Goal: Transaction & Acquisition: Purchase product/service

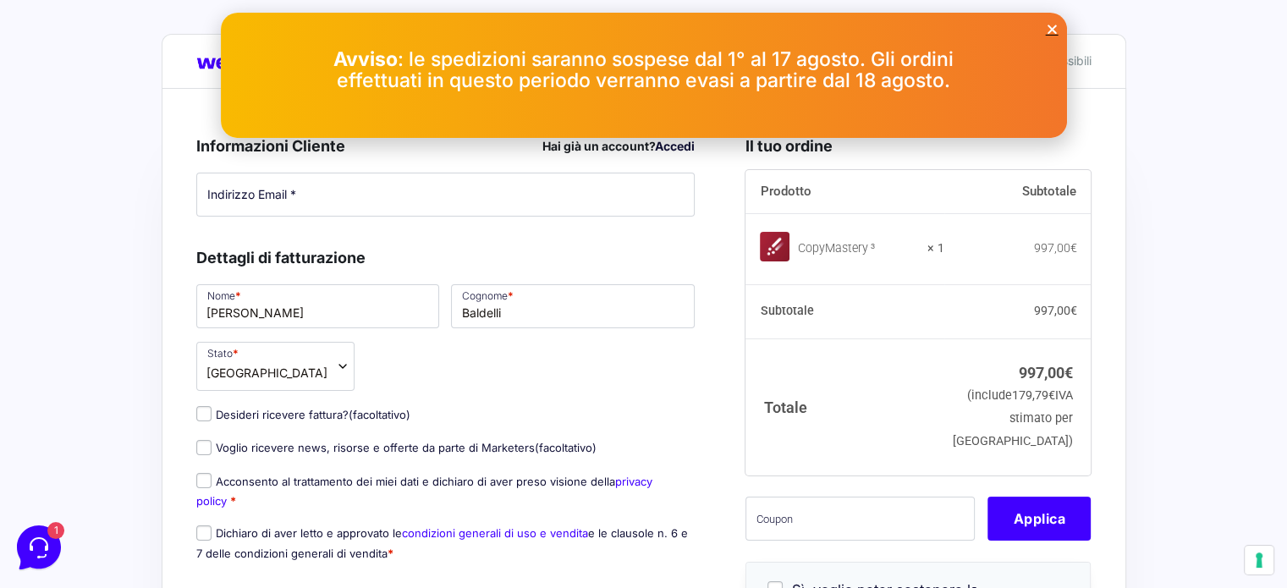
click at [1048, 30] on icon "Close" at bounding box center [1052, 29] width 13 height 13
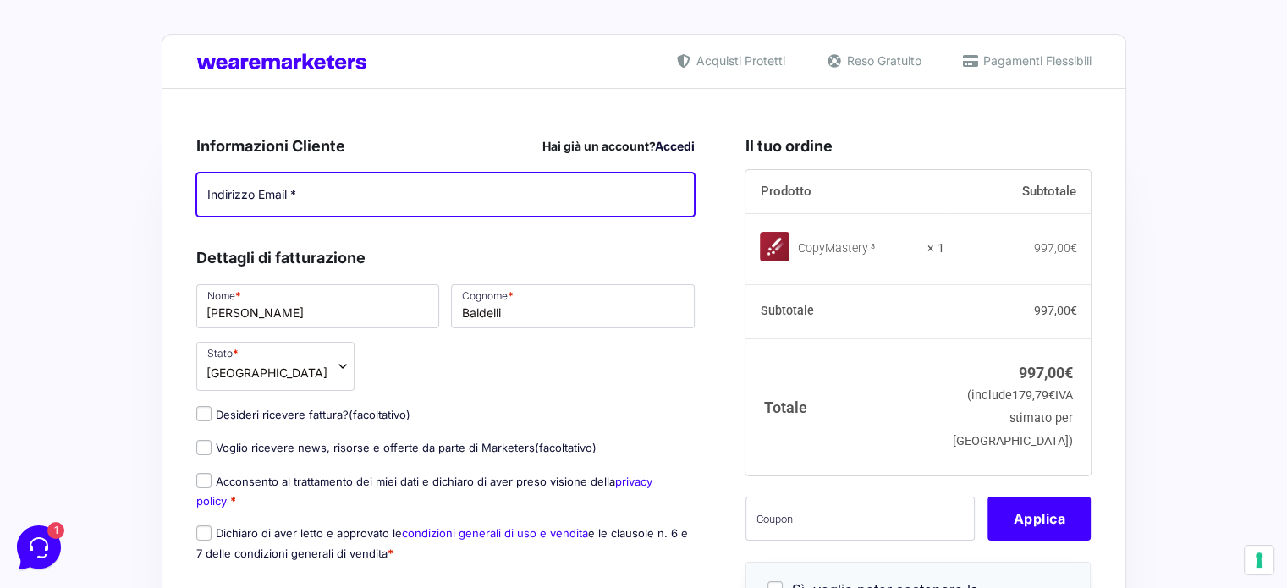
click at [283, 195] on input "Indirizzo Email *" at bounding box center [445, 195] width 499 height 44
type input "[PERSON_NAME][EMAIL_ADDRESS][DOMAIN_NAME]"
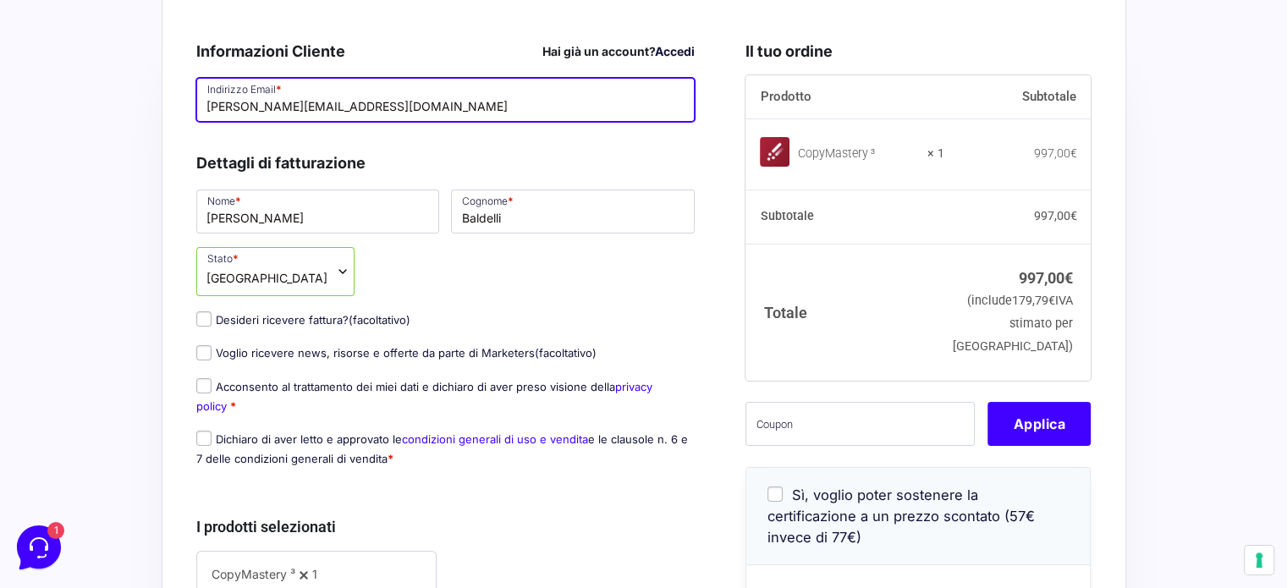
scroll to position [139, 0]
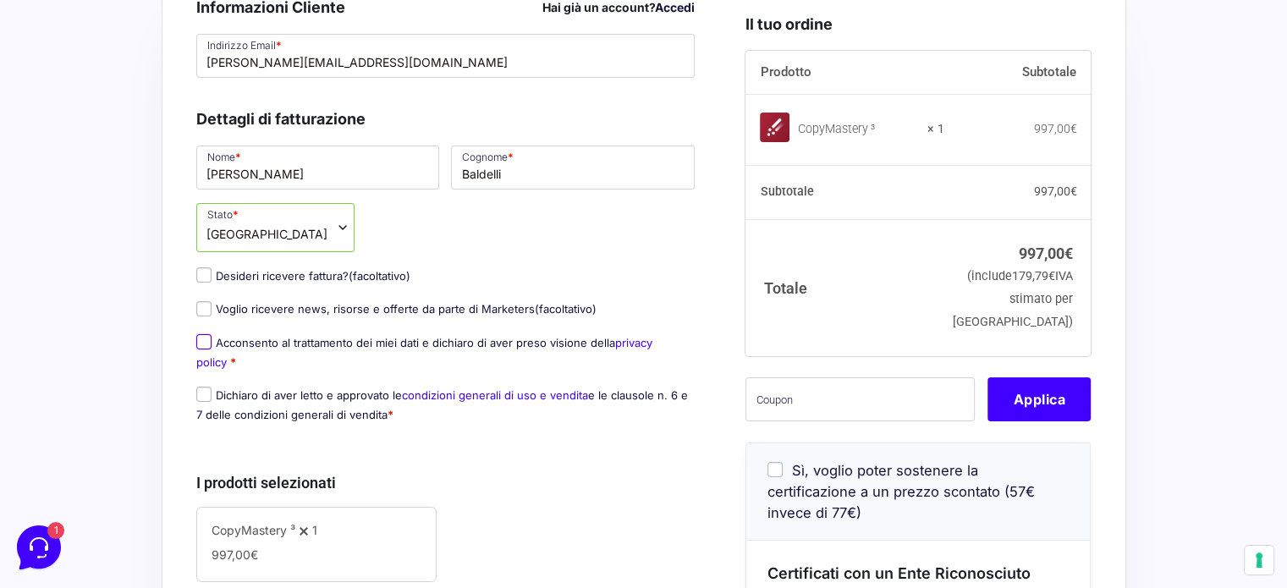
click at [204, 344] on input "Acconsento al trattamento dei miei dati e dichiaro di aver preso visione della …" at bounding box center [203, 341] width 15 height 15
checkbox input "true"
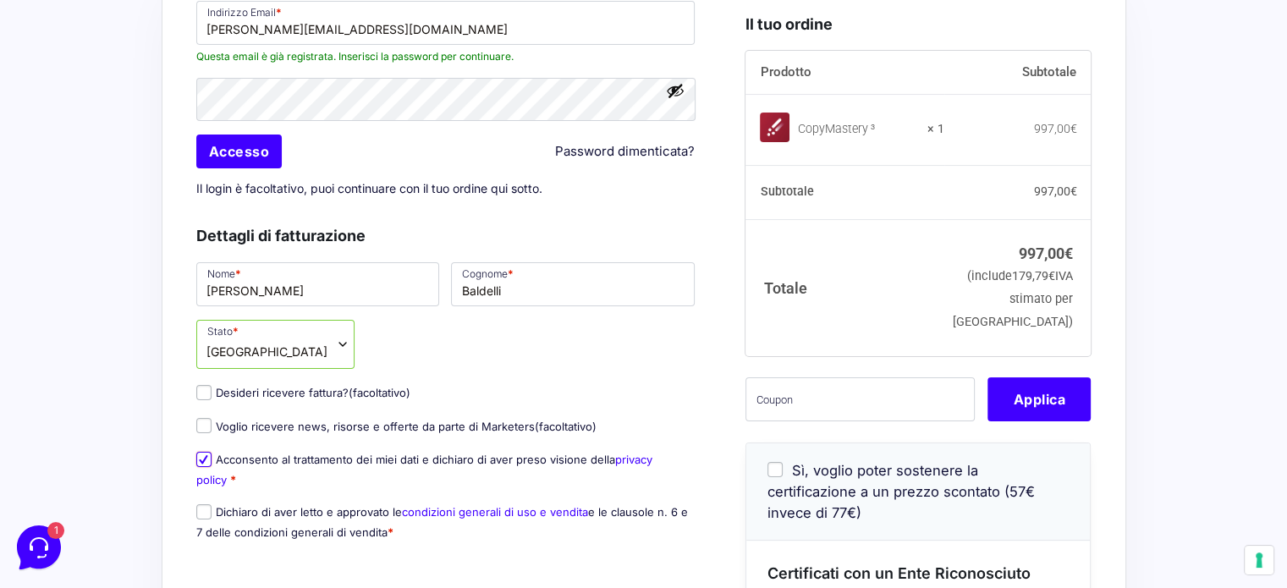
scroll to position [171, 0]
click at [250, 158] on input "Accesso" at bounding box center [239, 152] width 86 height 34
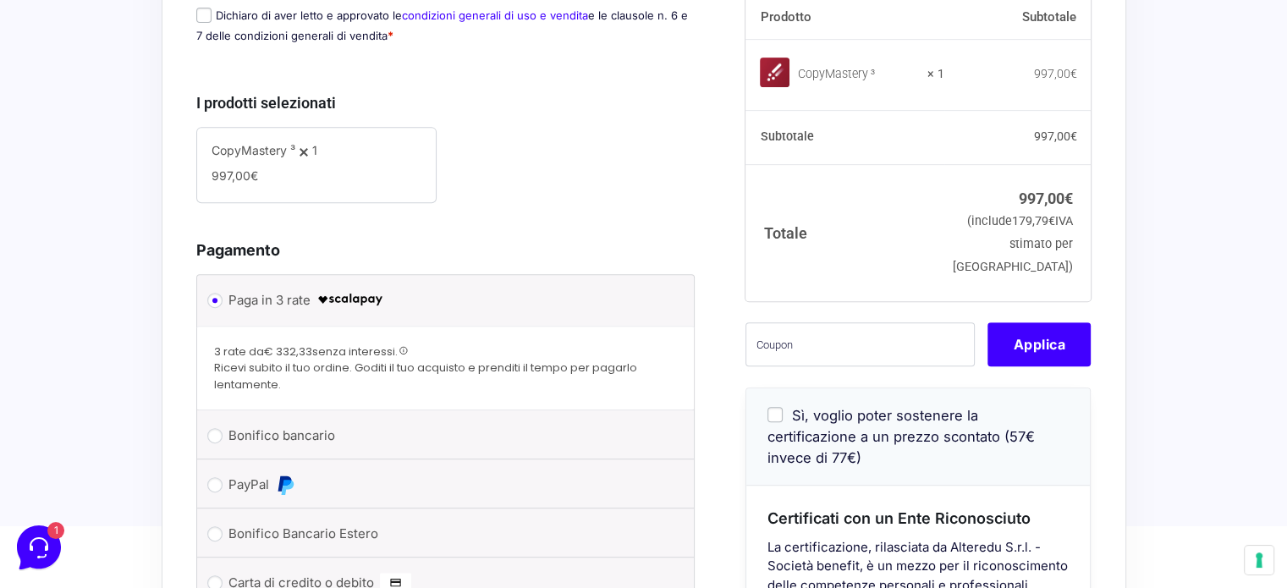
scroll to position [739, 0]
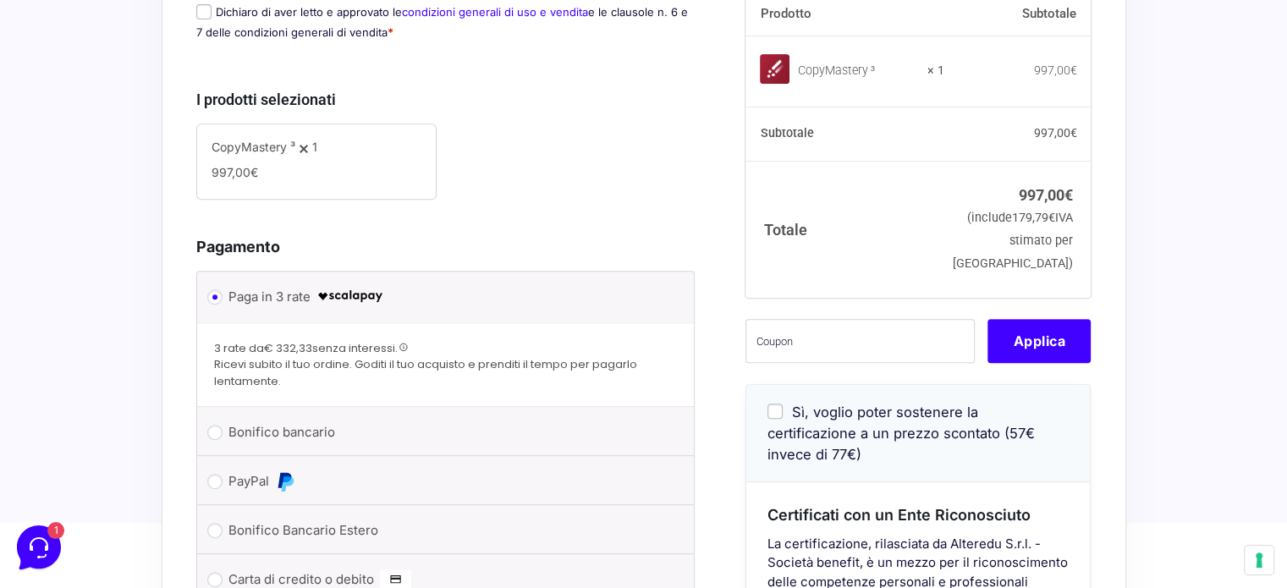
click at [776, 419] on input "Sì, voglio poter sostenere la certificazione a un prezzo scontato (57€ invece d…" at bounding box center [774, 411] width 15 height 15
checkbox input "true"
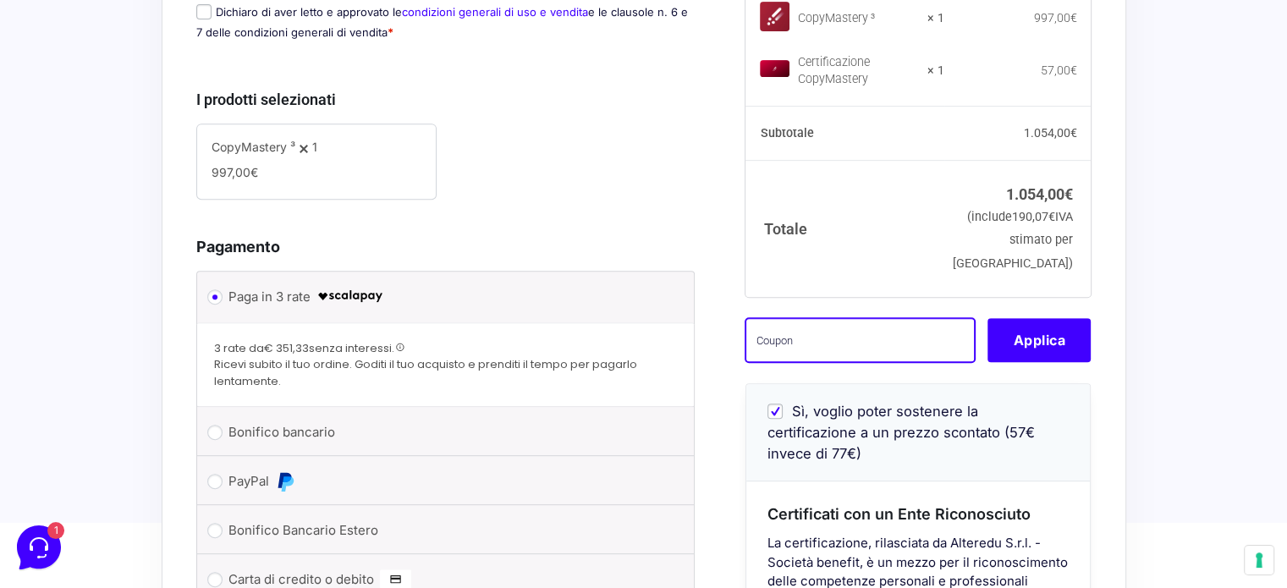
click at [828, 358] on input "text" at bounding box center [859, 340] width 229 height 44
paste input "[PERSON_NAME].baldelli@outlook.itcm3wl"
type input "[PERSON_NAME].baldelli@outlook.itcm3wl"
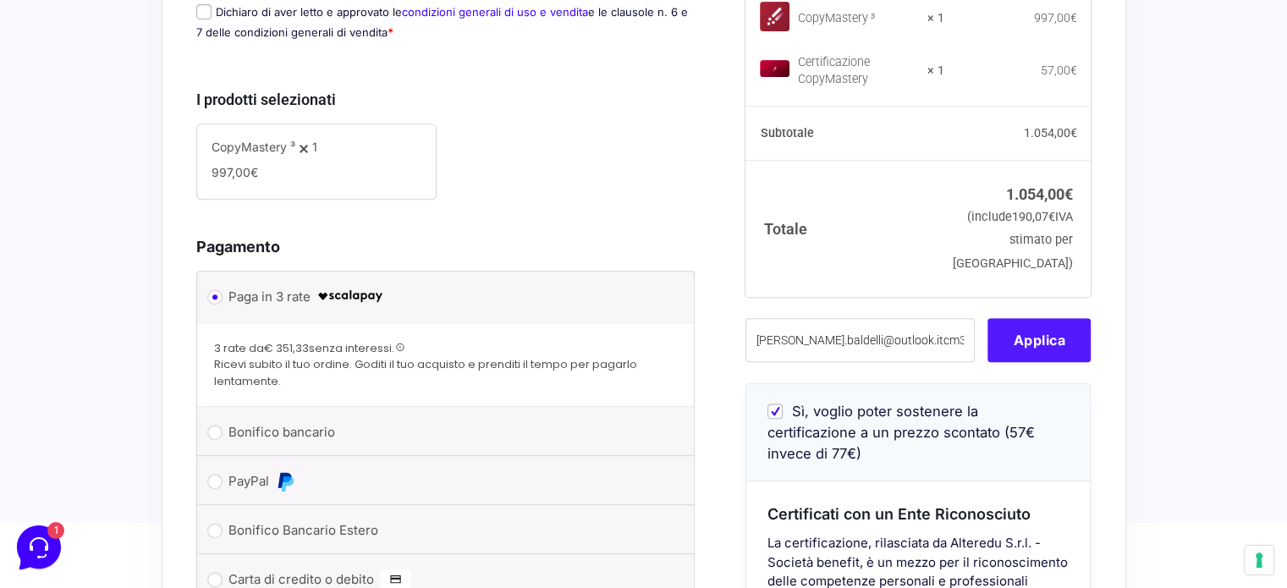
click at [1032, 349] on button "Applica" at bounding box center [1038, 340] width 103 height 44
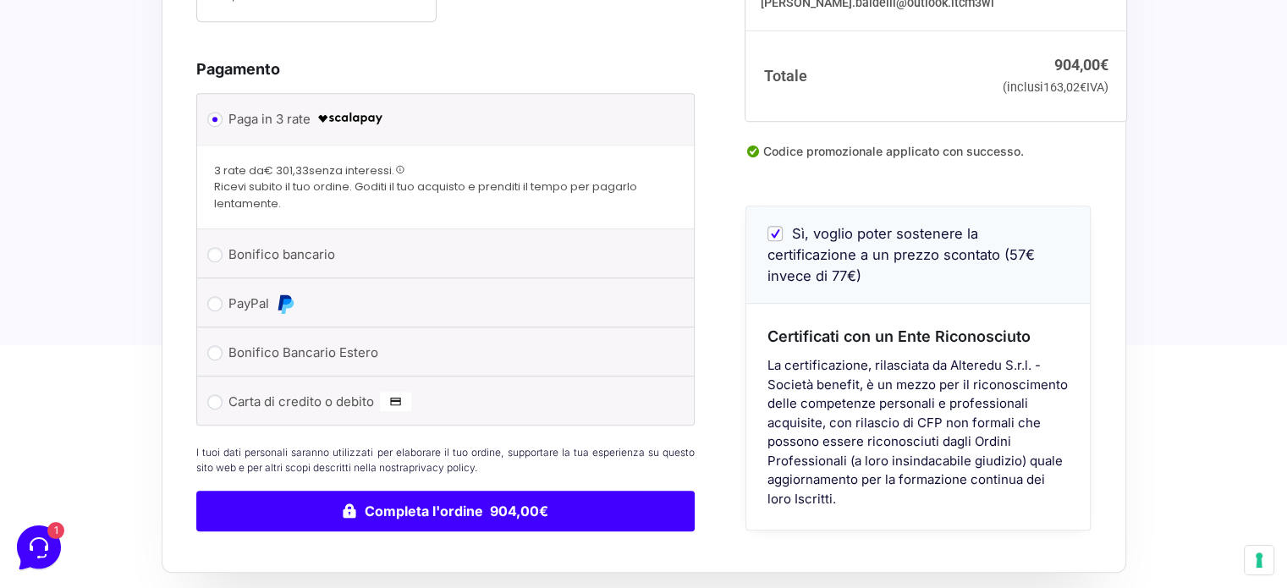
scroll to position [920, 0]
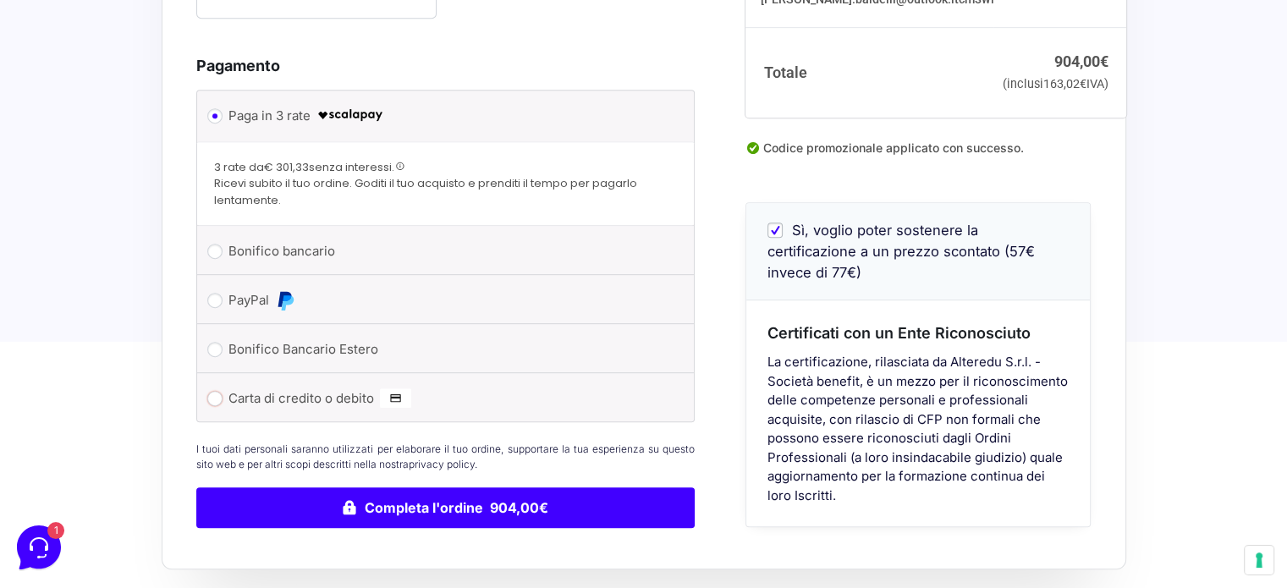
click at [215, 399] on input "Carta di credito o debito" at bounding box center [214, 398] width 15 height 15
radio input "true"
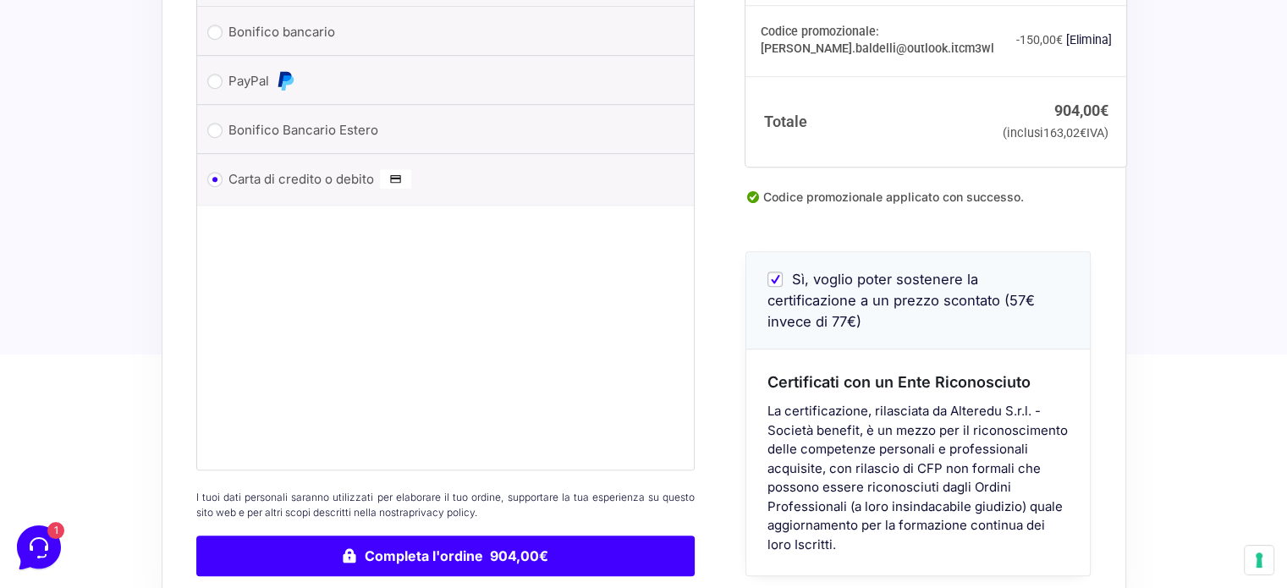
scroll to position [1064, 0]
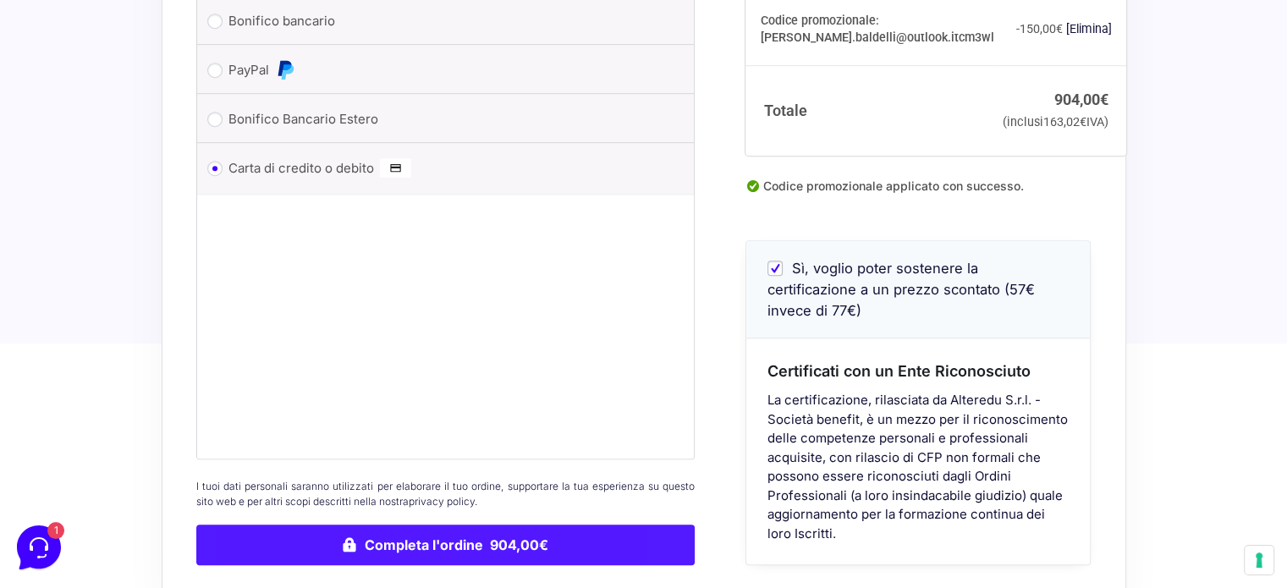
click at [506, 538] on button "Completa l'ordine 904,00€" at bounding box center [445, 545] width 499 height 41
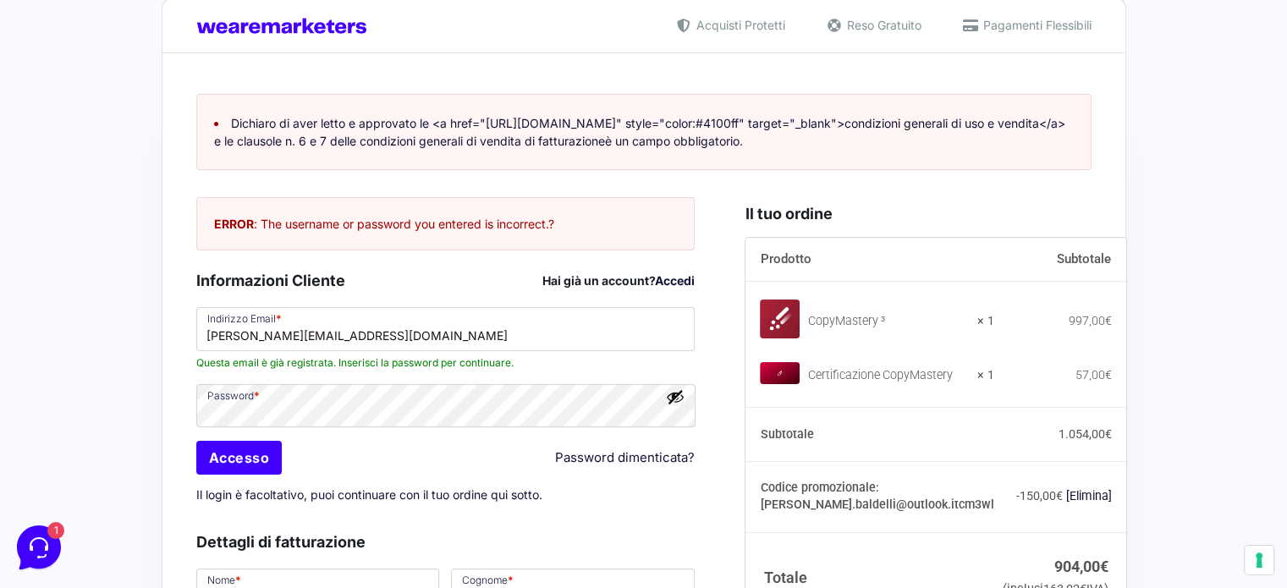
scroll to position [30, 0]
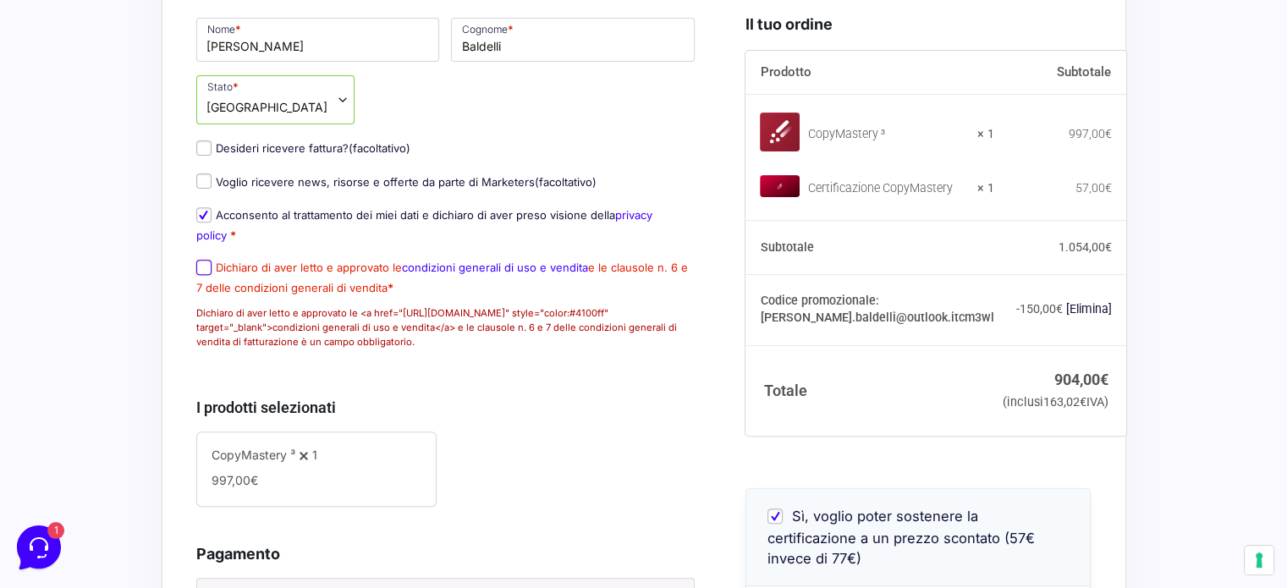
scroll to position [617, 0]
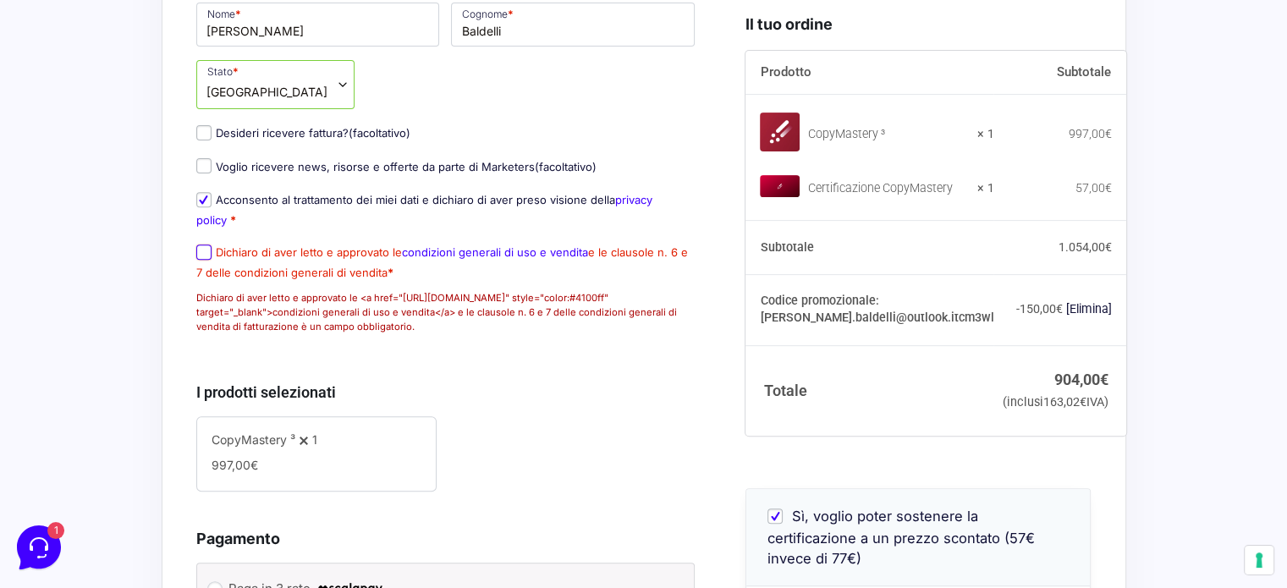
click at [208, 260] on input "Dichiaro di aver letto e approvato le condizioni generali di uso e vendita e le…" at bounding box center [203, 252] width 15 height 15
checkbox input "true"
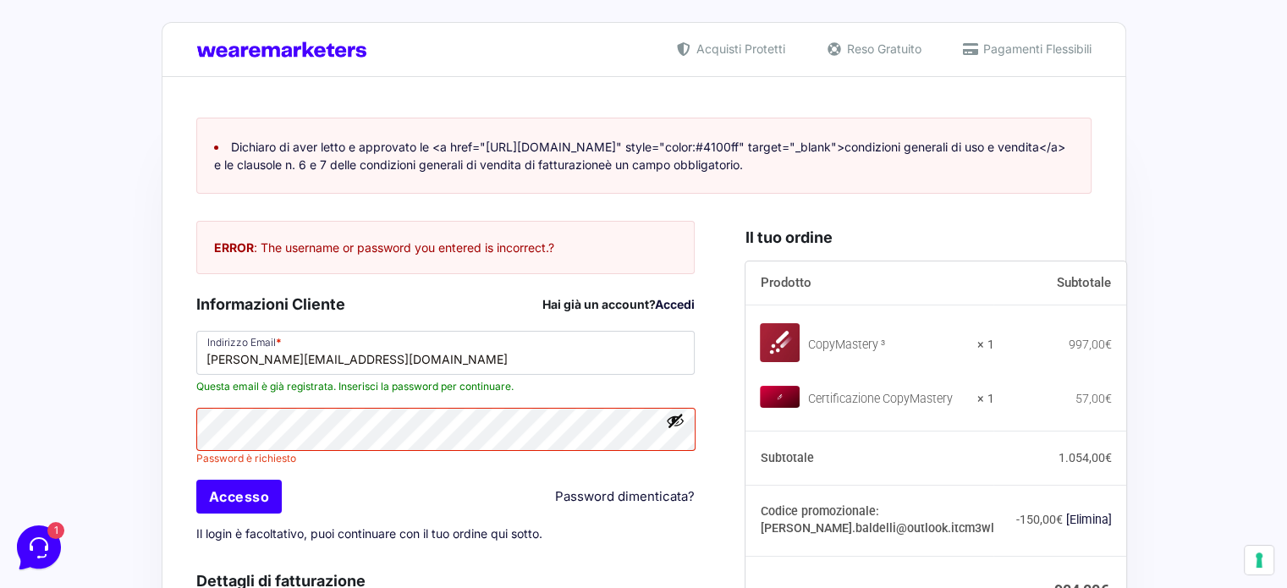
scroll to position [11, 0]
click at [254, 515] on div "Accesso Password dimenticata?" at bounding box center [445, 497] width 511 height 39
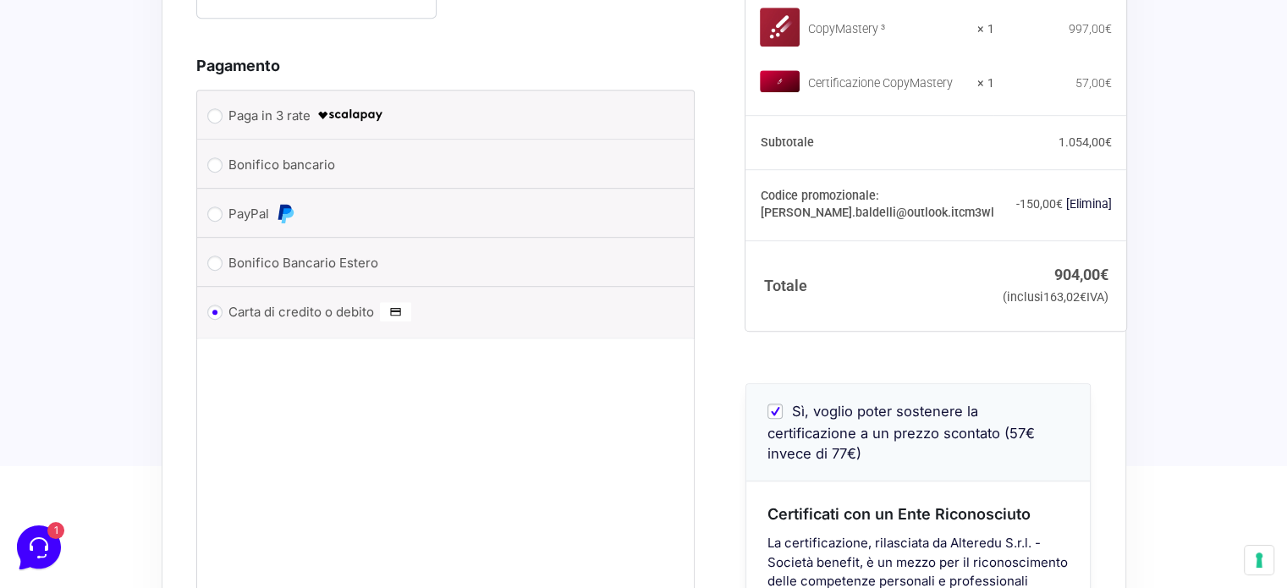
scroll to position [1292, 0]
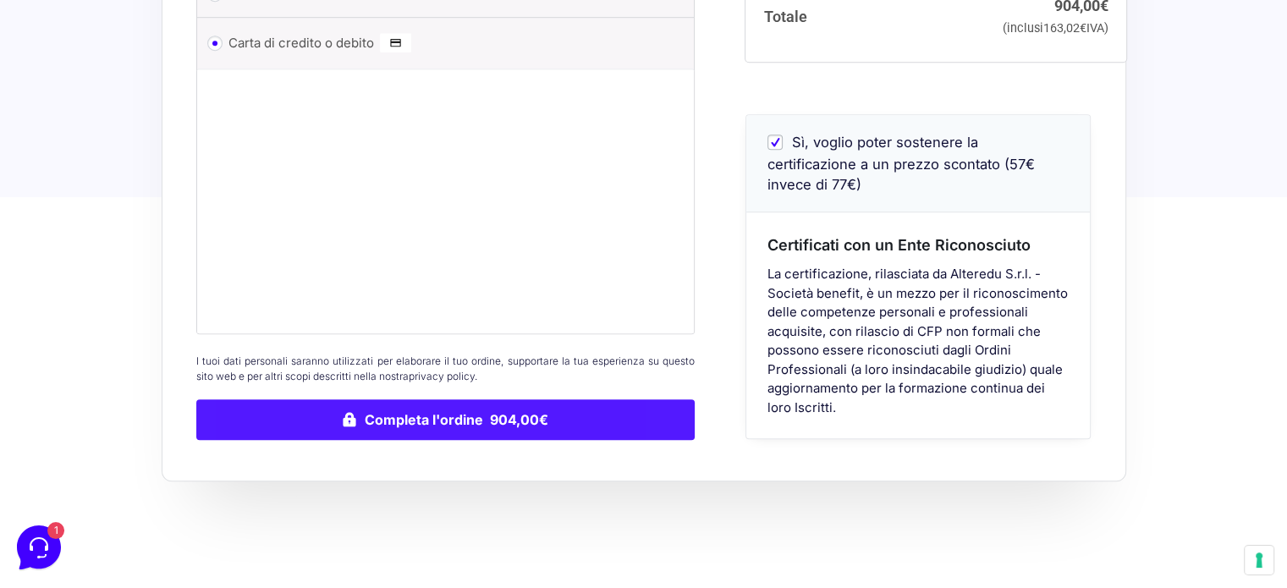
click at [464, 431] on button "Completa l'ordine 904,00€" at bounding box center [445, 419] width 499 height 41
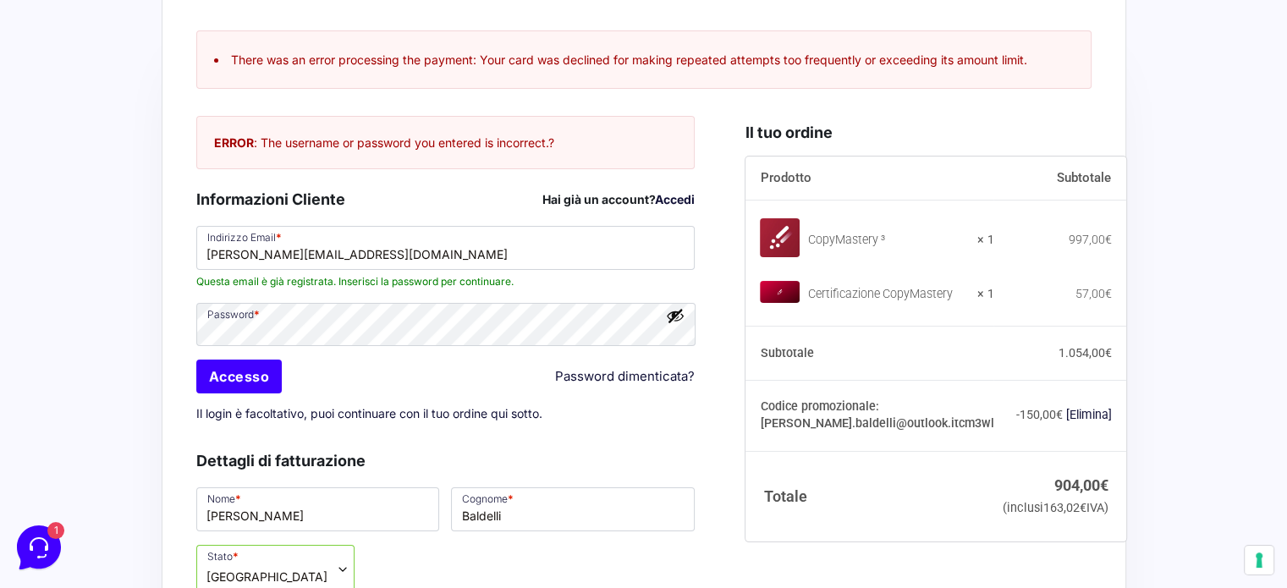
scroll to position [30, 0]
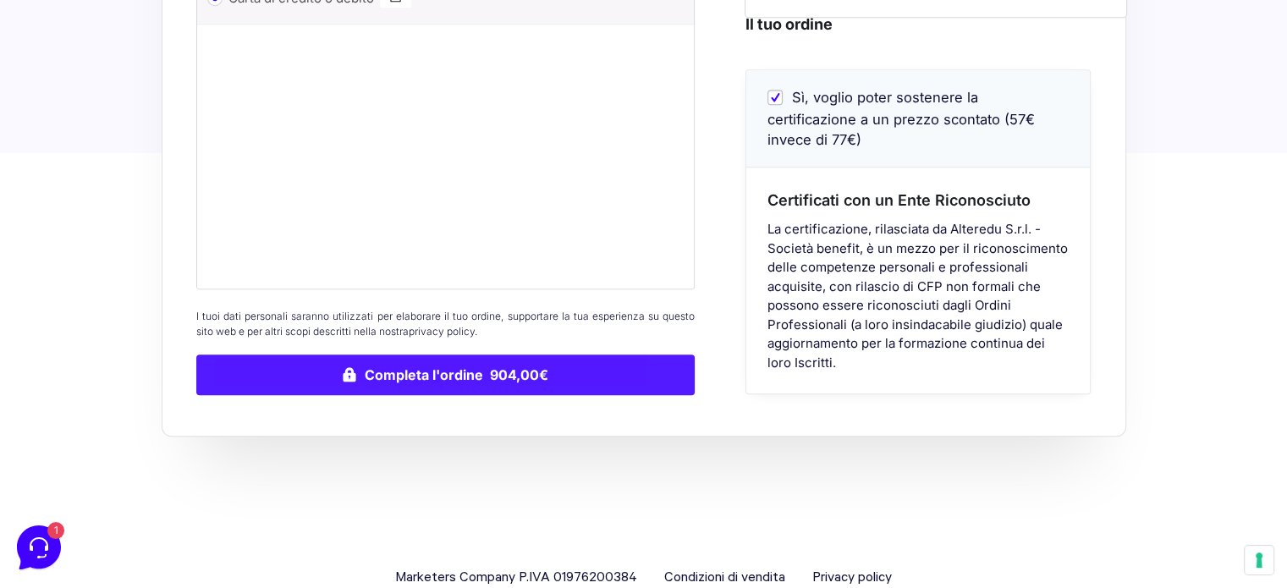
scroll to position [1319, 0]
click at [447, 375] on button "Completa l'ordine 904,00€" at bounding box center [445, 375] width 499 height 41
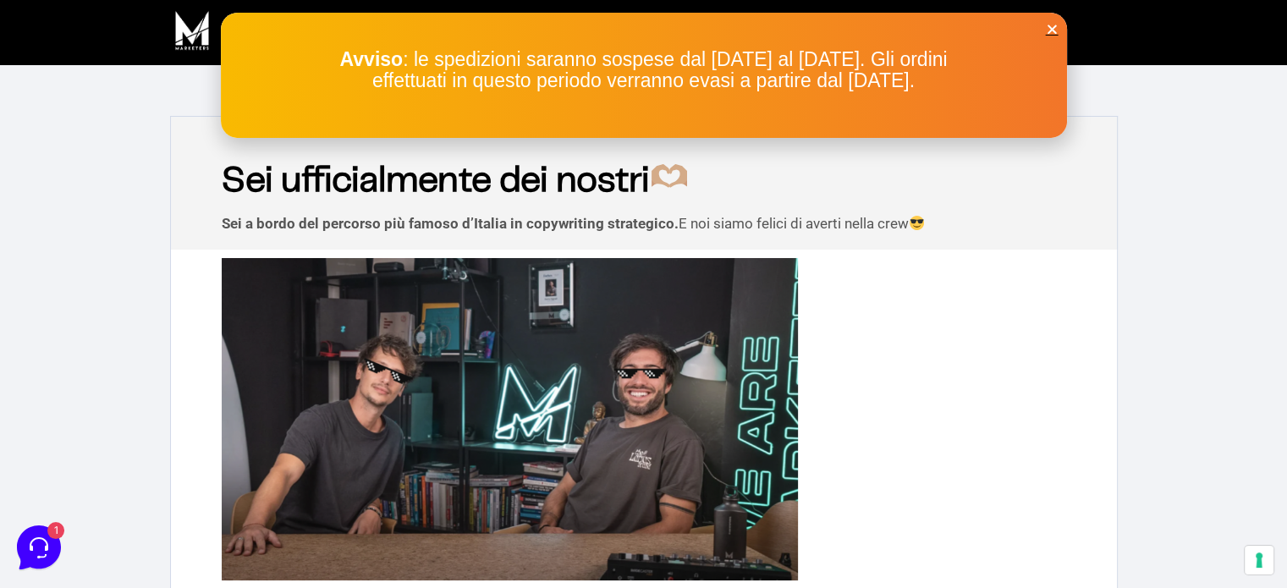
click at [1052, 28] on icon "Close" at bounding box center [1052, 29] width 13 height 13
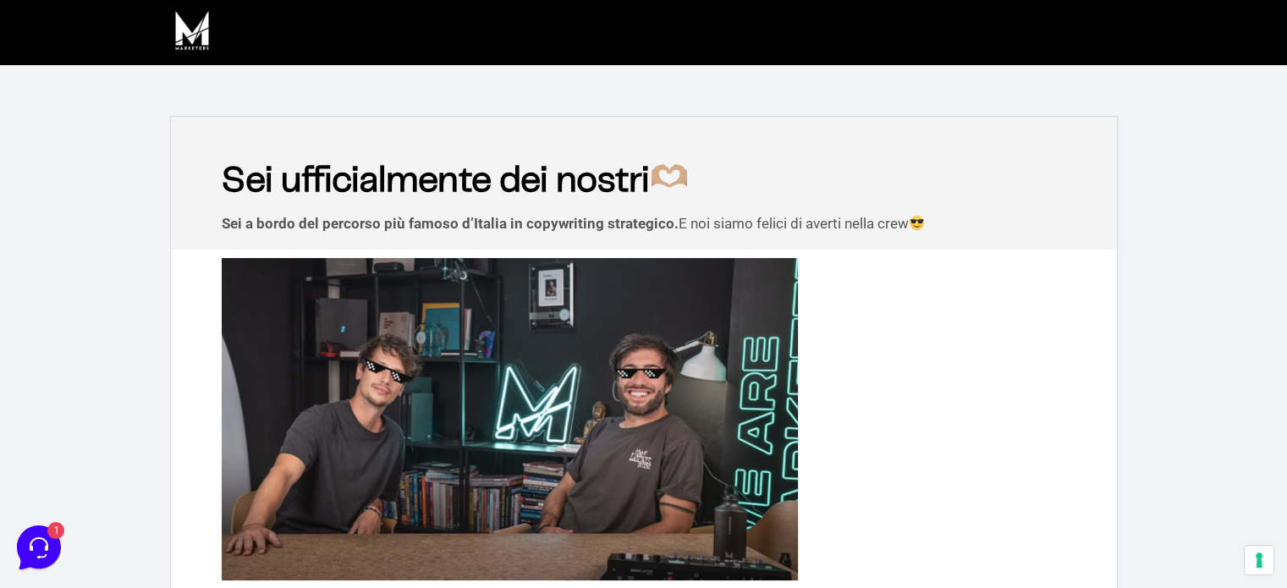
click at [201, 32] on img at bounding box center [192, 30] width 44 height 44
